Goal: Download file/media

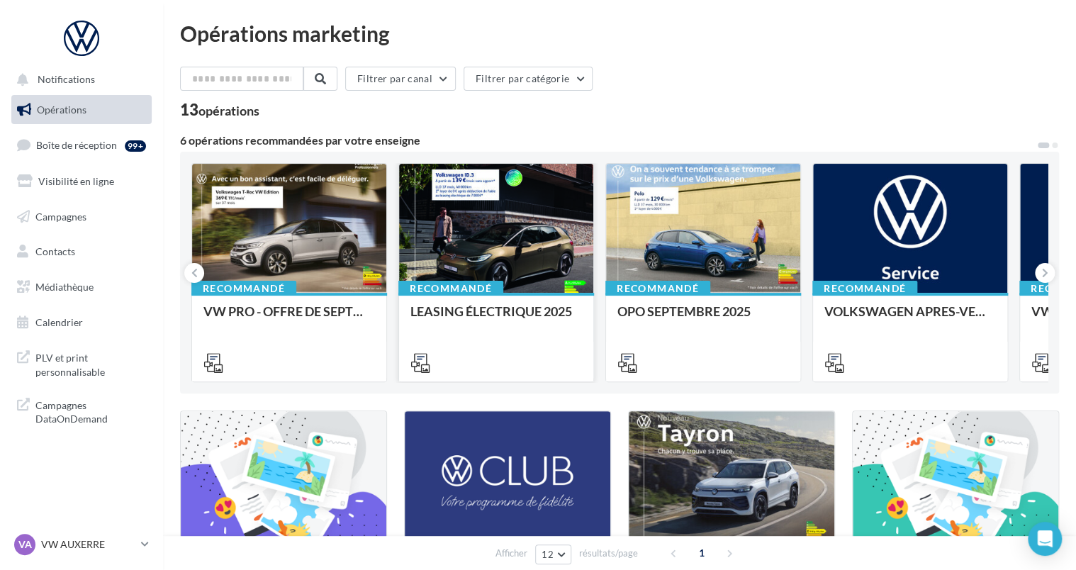
click at [445, 237] on div at bounding box center [496, 229] width 194 height 130
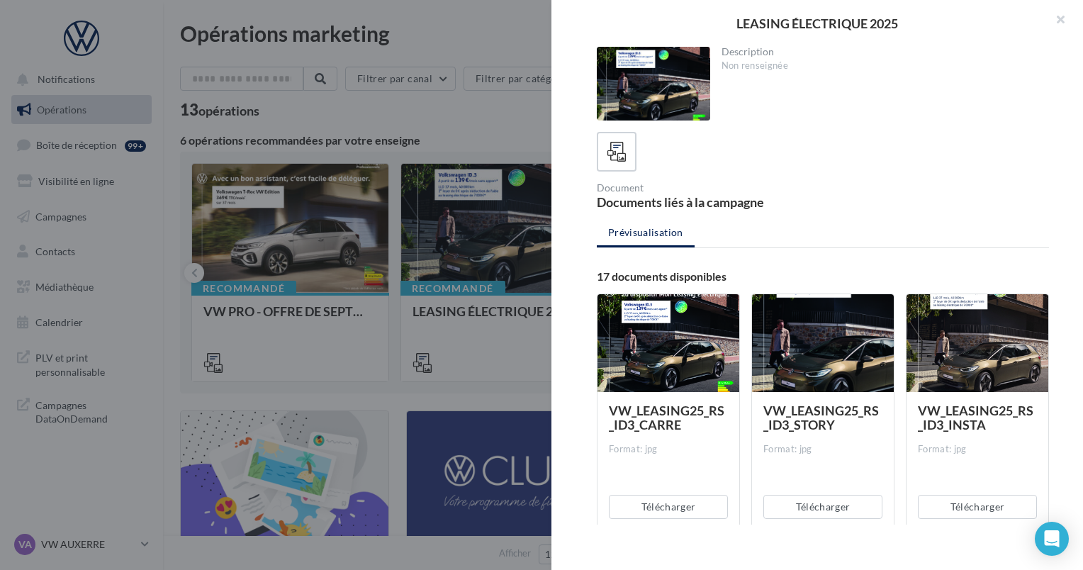
click at [481, 233] on div at bounding box center [541, 285] width 1083 height 570
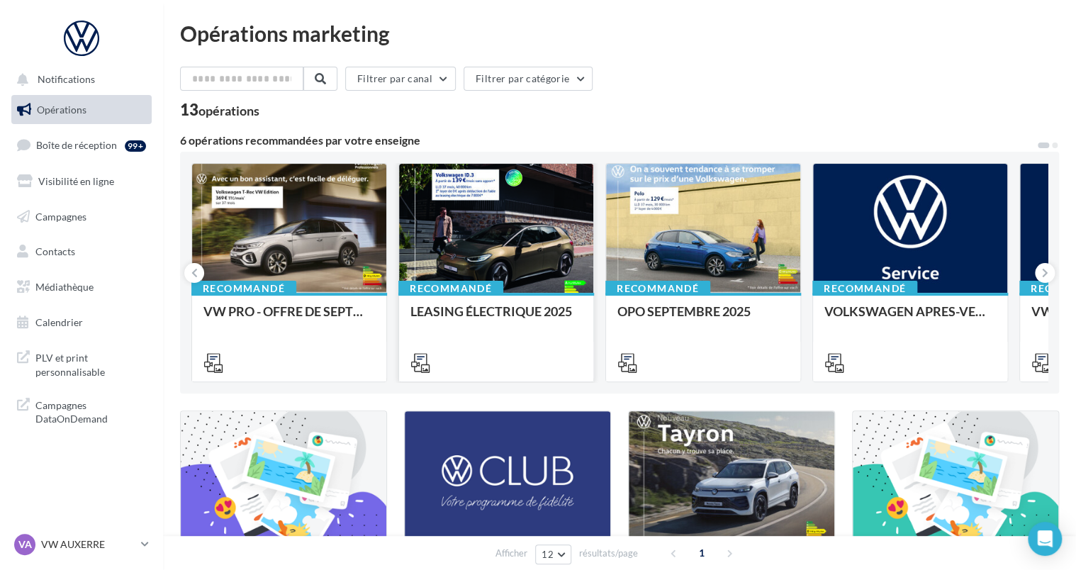
click at [413, 235] on div at bounding box center [496, 229] width 194 height 130
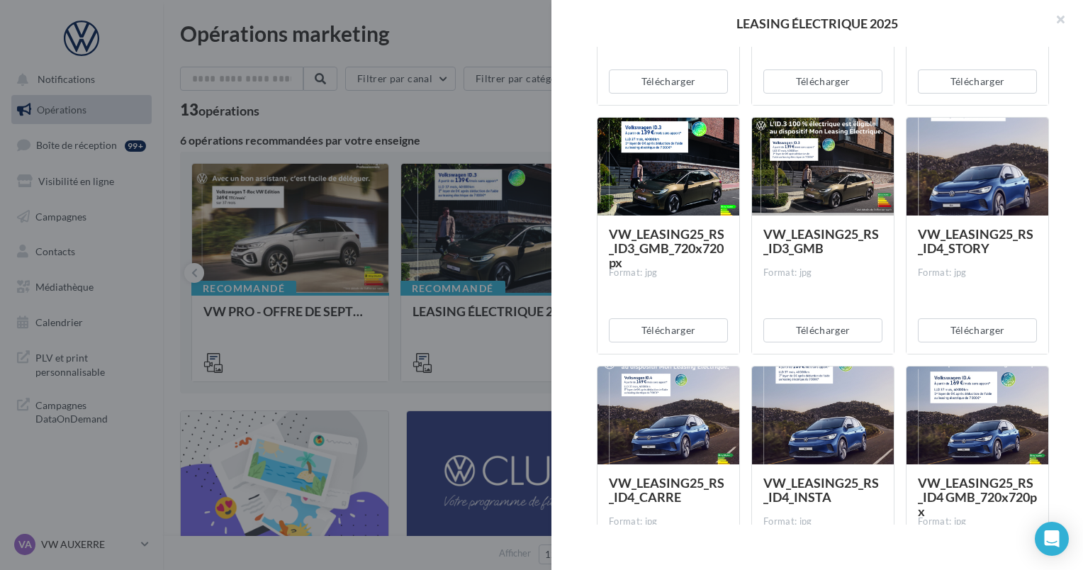
scroll to position [496, 0]
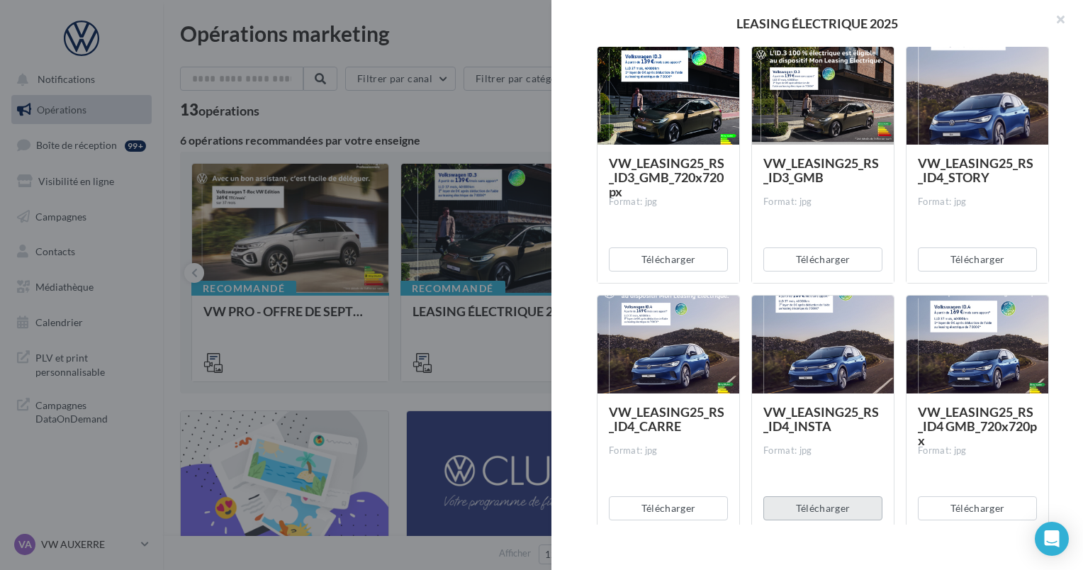
click at [810, 508] on button "Télécharger" at bounding box center [823, 508] width 119 height 24
click at [734, 242] on div "Télécharger" at bounding box center [669, 259] width 142 height 47
click at [766, 258] on button "Télécharger" at bounding box center [823, 259] width 119 height 24
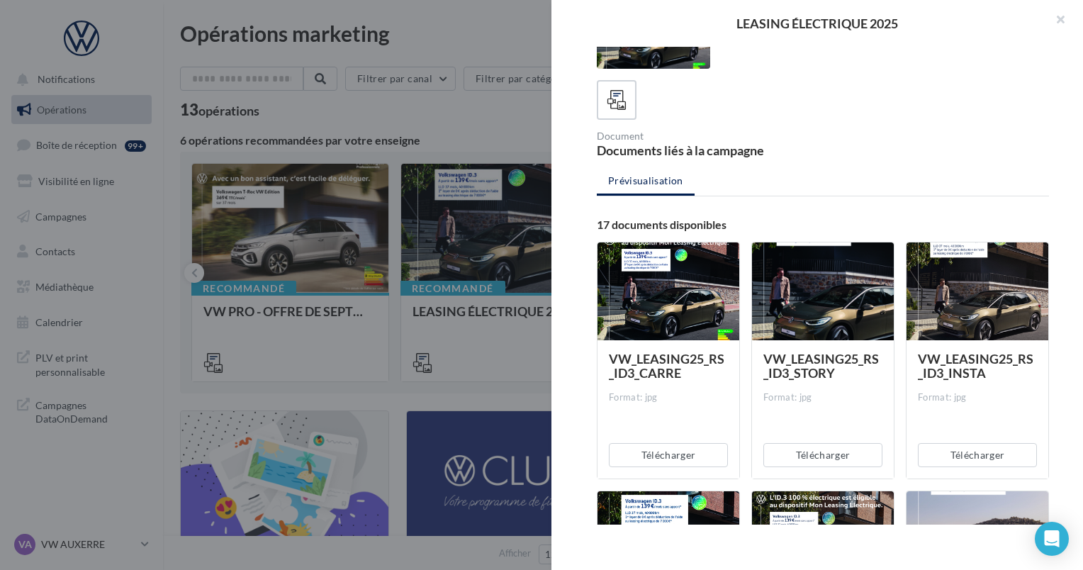
scroll to position [0, 0]
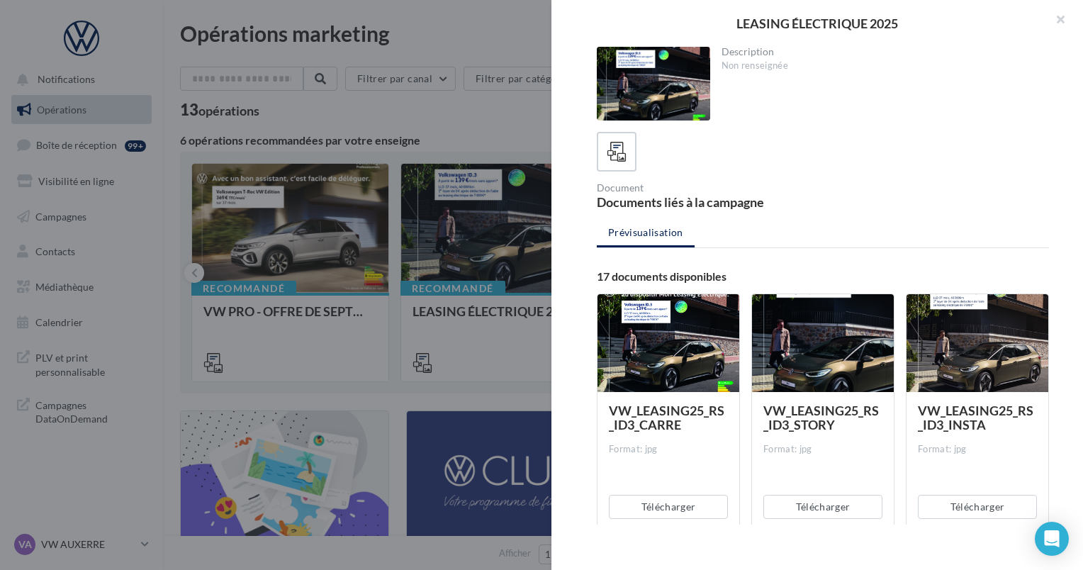
click at [669, 183] on div "Document" at bounding box center [707, 188] width 220 height 10
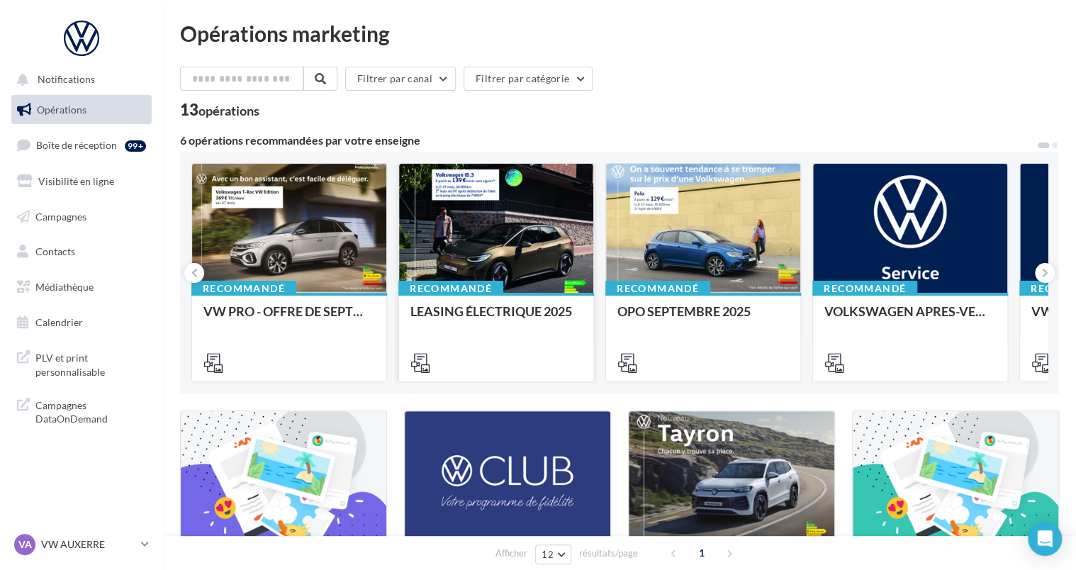
click at [527, 230] on div at bounding box center [496, 229] width 194 height 130
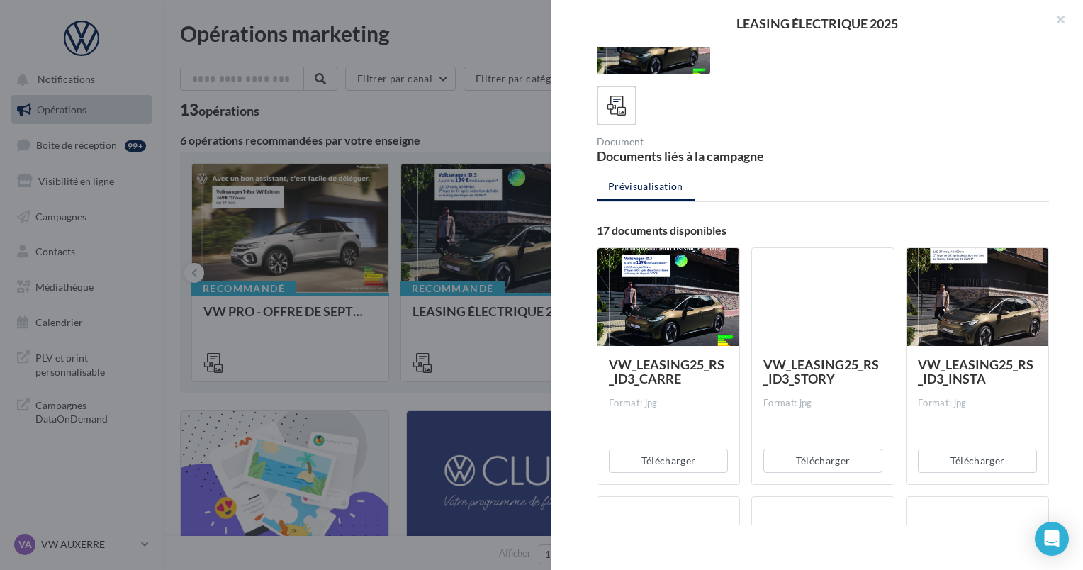
scroll to position [71, 0]
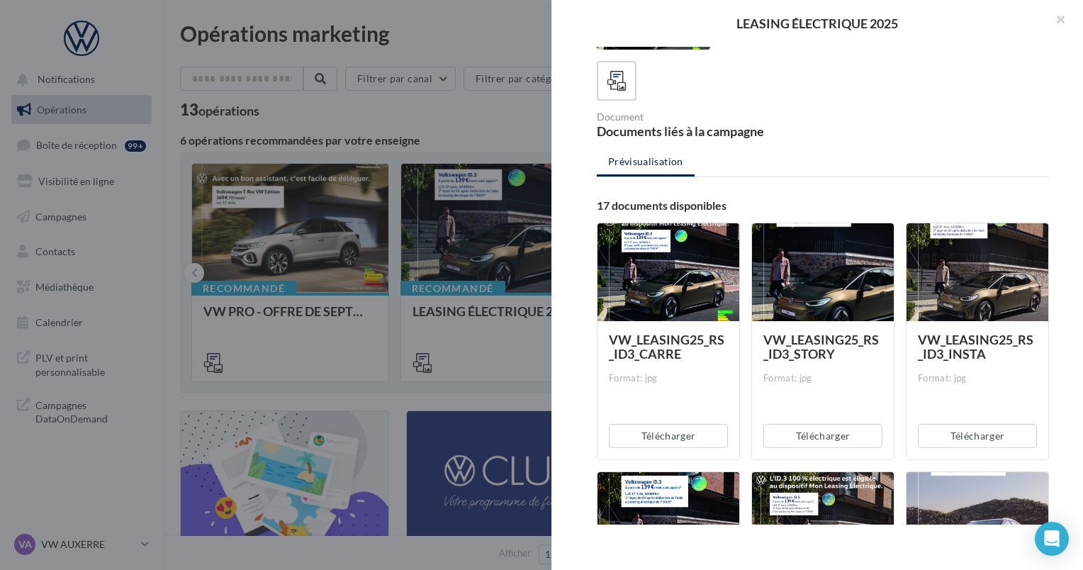
click at [959, 447] on div "Télécharger" at bounding box center [978, 436] width 142 height 47
click at [961, 442] on button "Télécharger" at bounding box center [977, 436] width 119 height 24
click at [641, 431] on button "Télécharger" at bounding box center [668, 436] width 119 height 24
